Goal: Information Seeking & Learning: Learn about a topic

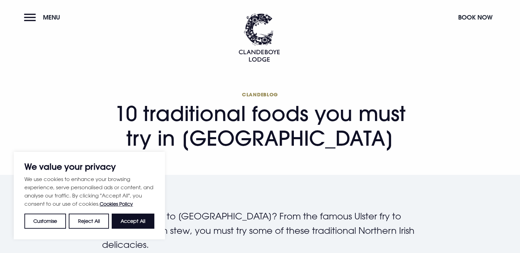
drag, startPoint x: 378, startPoint y: 144, endPoint x: 80, endPoint y: 114, distance: 298.9
click at [71, 113] on div "Clandeblog 10 traditional foods you must try in [GEOGRAPHIC_DATA]" at bounding box center [260, 124] width 486 height 68
drag, startPoint x: 80, startPoint y: 114, endPoint x: 195, endPoint y: 114, distance: 114.7
copy h1 "10 traditional foods you must try in [GEOGRAPHIC_DATA]"
click at [136, 222] on button "Accept All" at bounding box center [133, 221] width 43 height 15
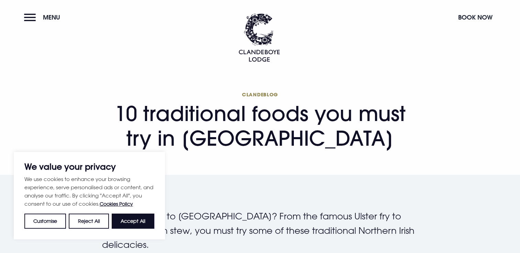
checkbox input "true"
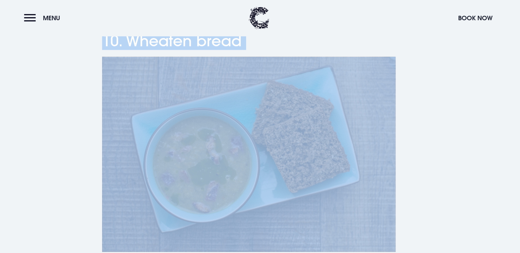
scroll to position [1812, 0]
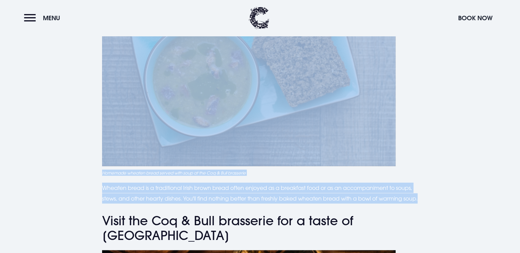
drag, startPoint x: 103, startPoint y: 45, endPoint x: 120, endPoint y: 209, distance: 165.7
copy div "Loremips d sita co Adipisci Elitsed? Doei tem incidi Utlabo etd ma aliquaenim A…"
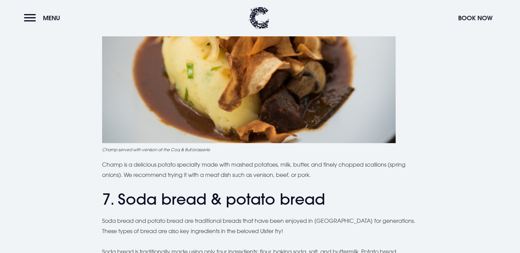
scroll to position [1237, 0]
